Goal: Navigation & Orientation: Go to known website

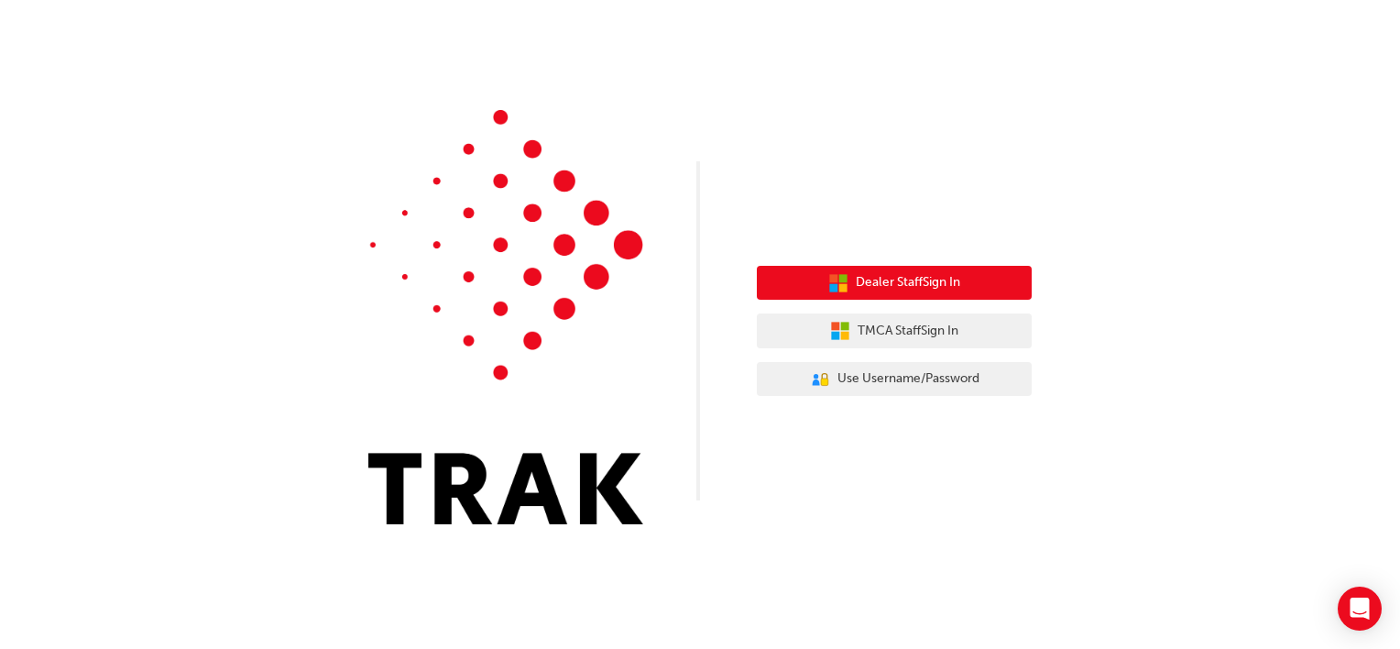
click at [843, 279] on icon "button" at bounding box center [843, 278] width 8 height 8
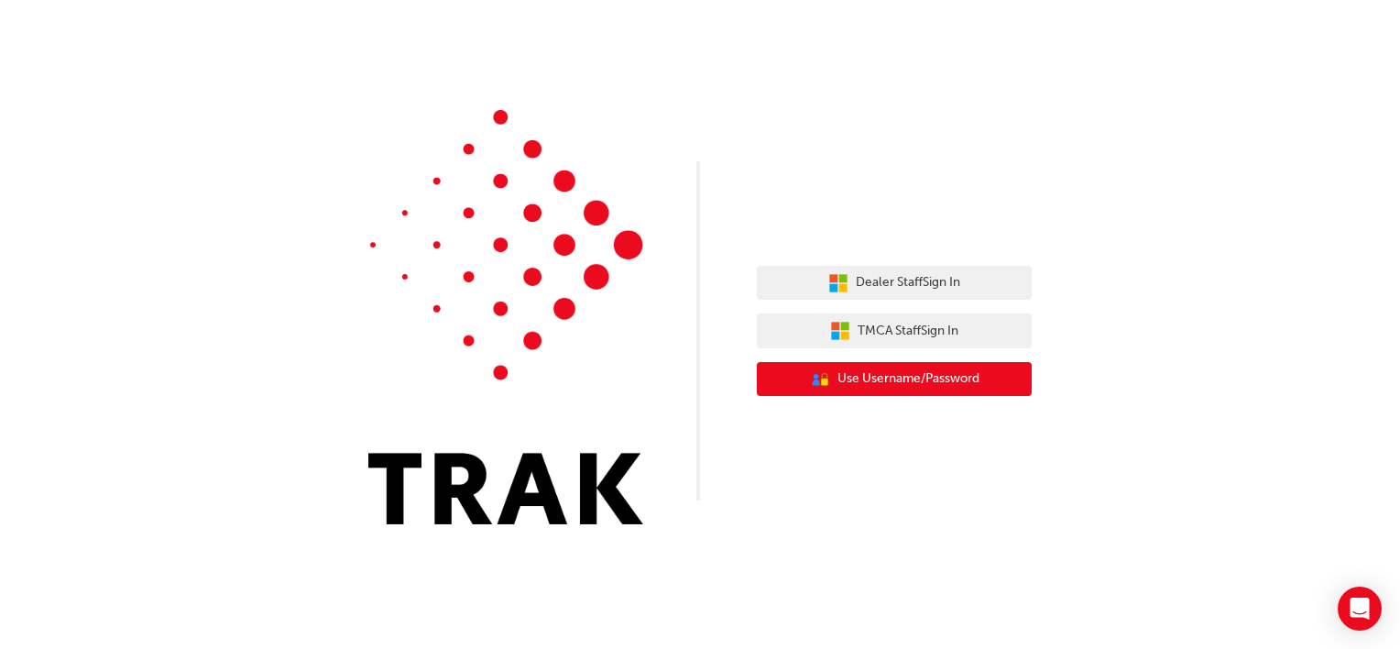
click at [843, 387] on span "Use Username/Password" at bounding box center [909, 378] width 142 height 21
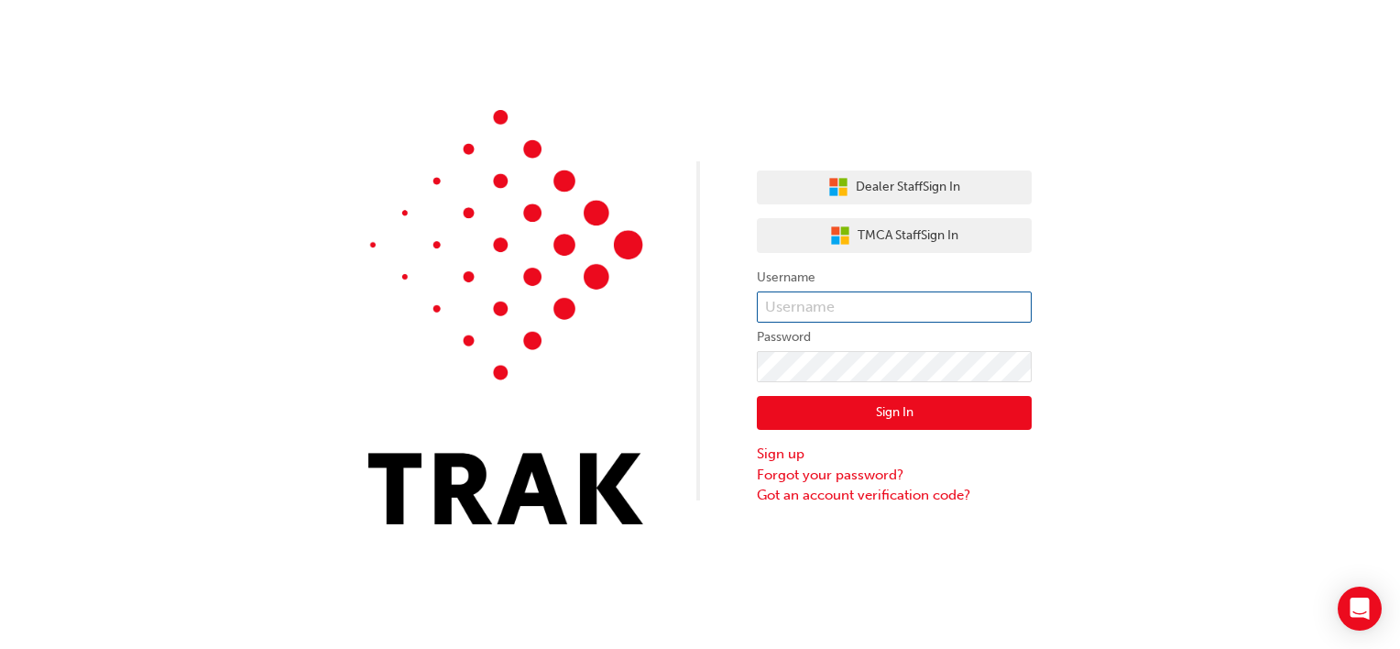
click at [861, 316] on input "text" at bounding box center [894, 306] width 275 height 31
type input "kobi.ross"
click button "Sign In" at bounding box center [894, 413] width 275 height 35
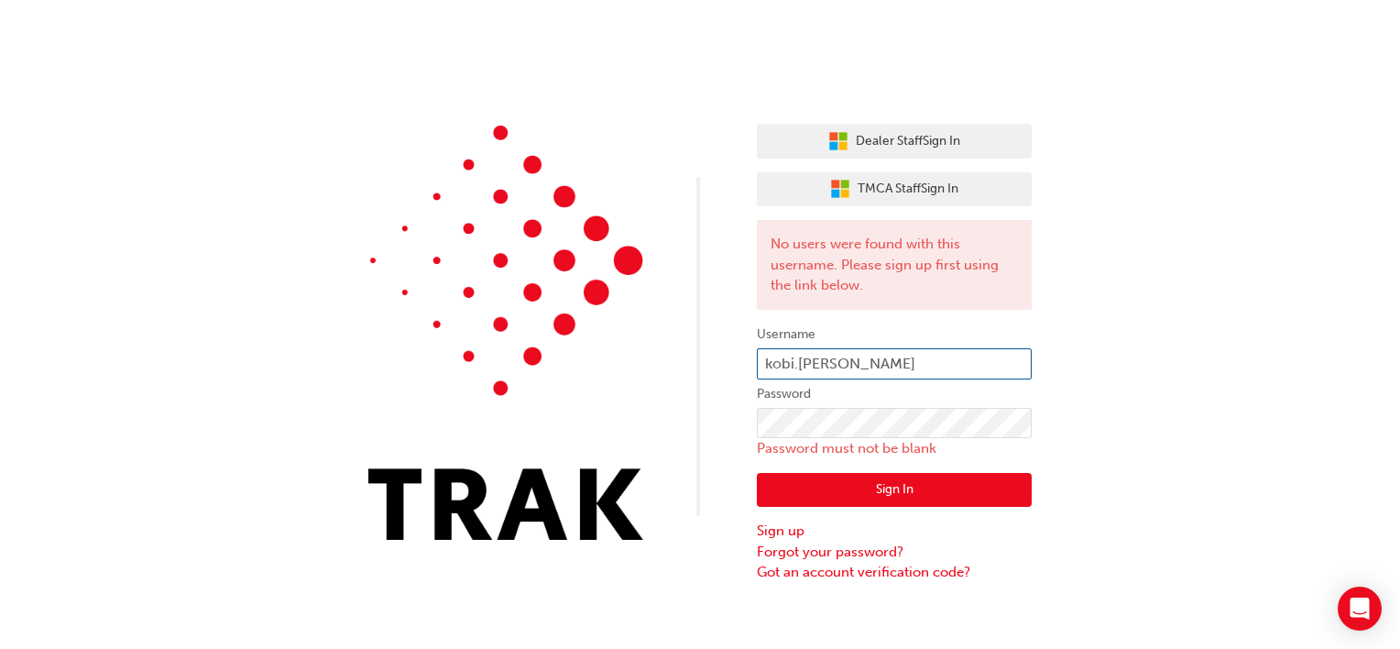
click at [865, 367] on input "kobi.ross" at bounding box center [894, 363] width 275 height 31
type input "k"
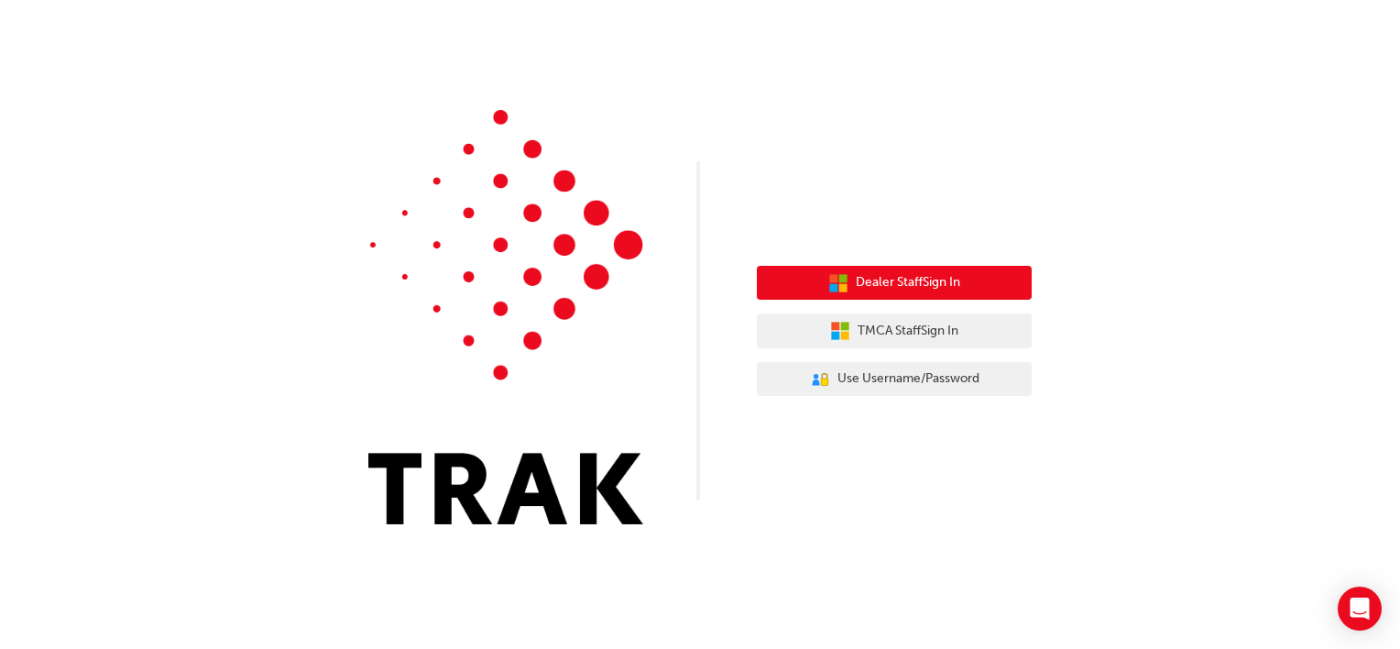
click at [871, 296] on button "Dealer Staff Sign In" at bounding box center [894, 283] width 275 height 35
